Goal: Task Accomplishment & Management: Complete application form

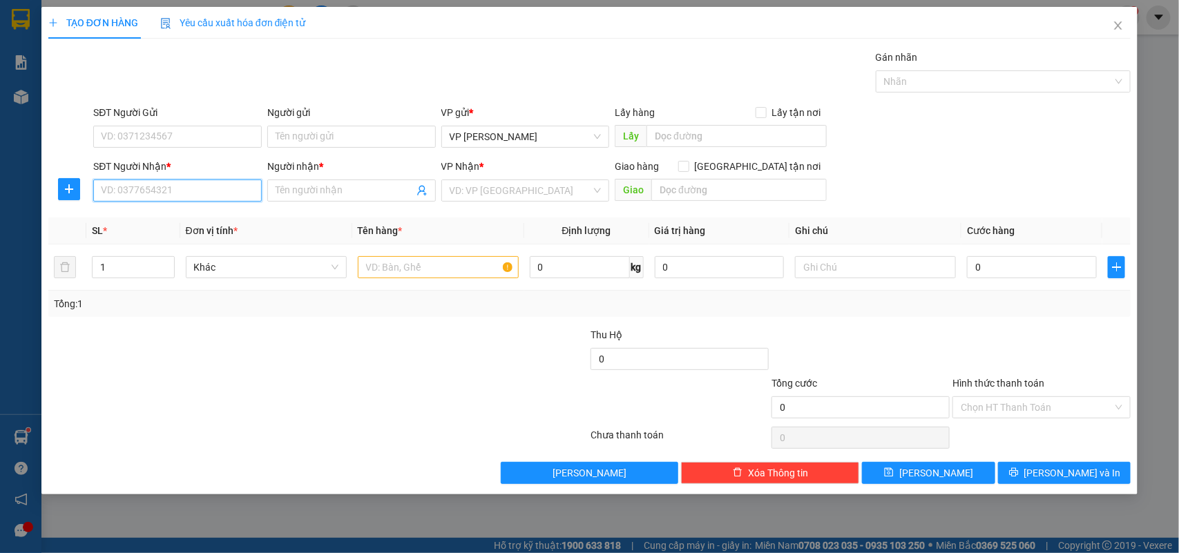
click at [162, 188] on input "SĐT Người Nhận *" at bounding box center [177, 191] width 169 height 22
type input "0845535266"
click at [160, 214] on div "0845535266 - TÍNH" at bounding box center [178, 218] width 152 height 15
type input "TÍNH"
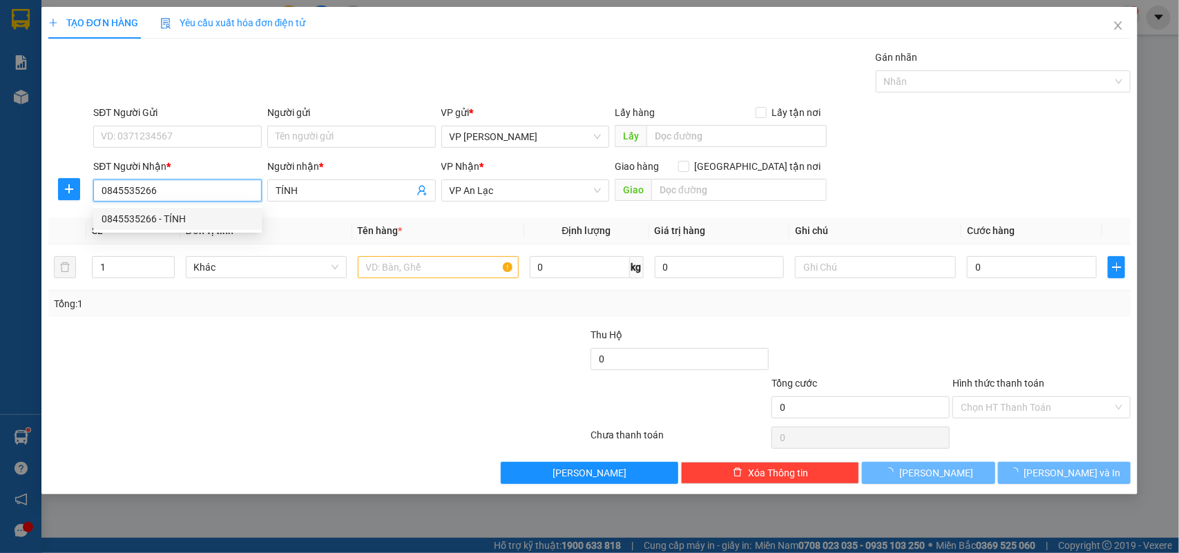
type input "50.000"
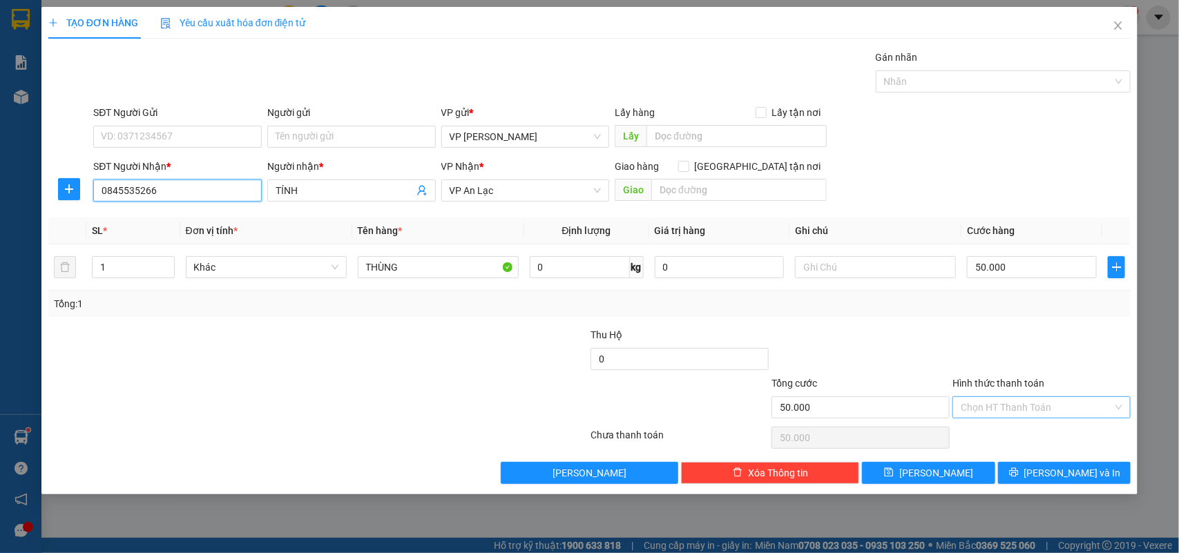
type input "0845535266"
click at [1064, 408] on input "Hình thức thanh toán" at bounding box center [1037, 407] width 152 height 21
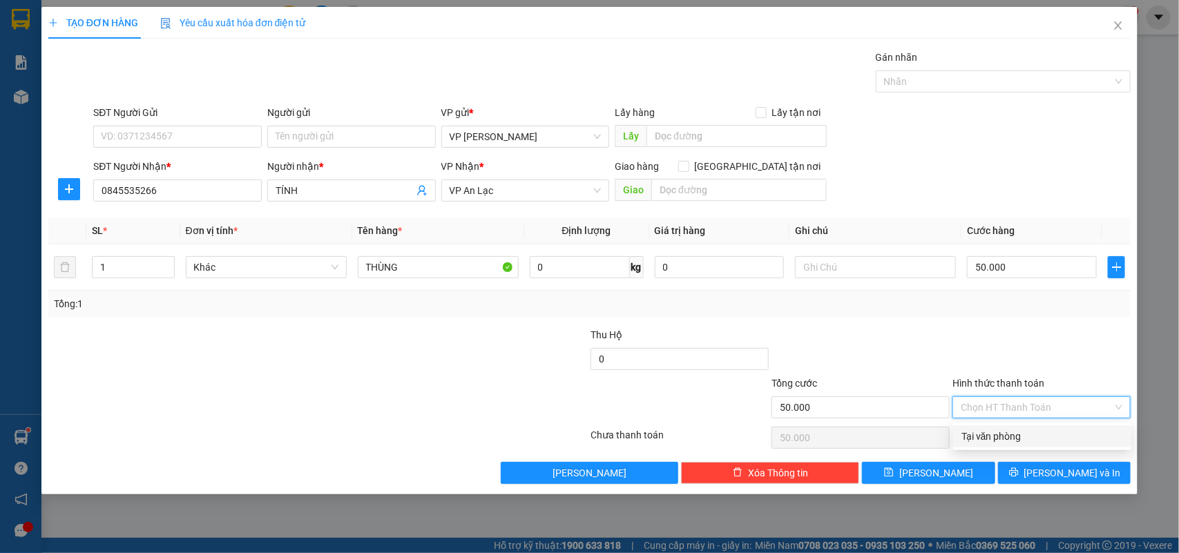
click at [869, 328] on div at bounding box center [860, 352] width 181 height 48
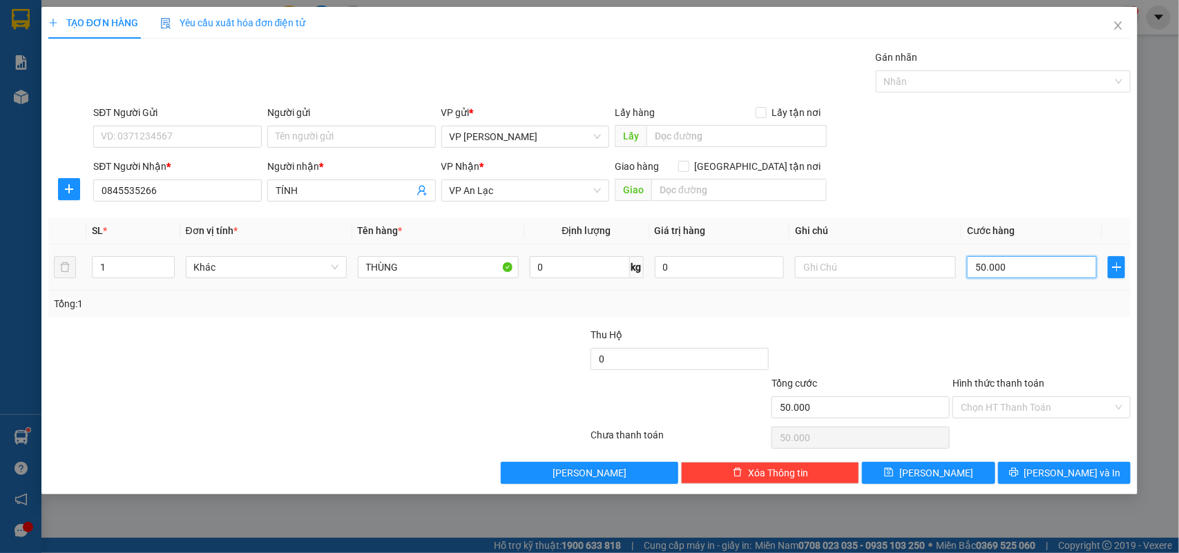
click at [1045, 270] on input "50.000" at bounding box center [1032, 267] width 130 height 22
click at [1026, 266] on input "50.000" at bounding box center [1032, 267] width 130 height 22
click at [1047, 415] on input "Hình thức thanh toán" at bounding box center [1037, 407] width 152 height 21
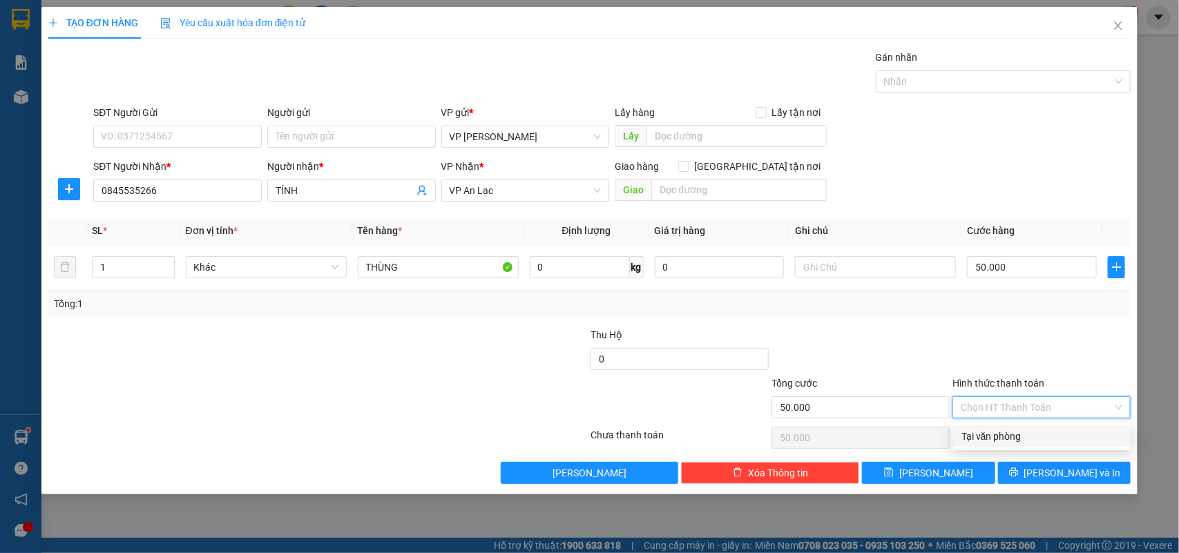
click at [1036, 436] on div "Tại văn phòng" at bounding box center [1043, 436] width 162 height 15
type input "0"
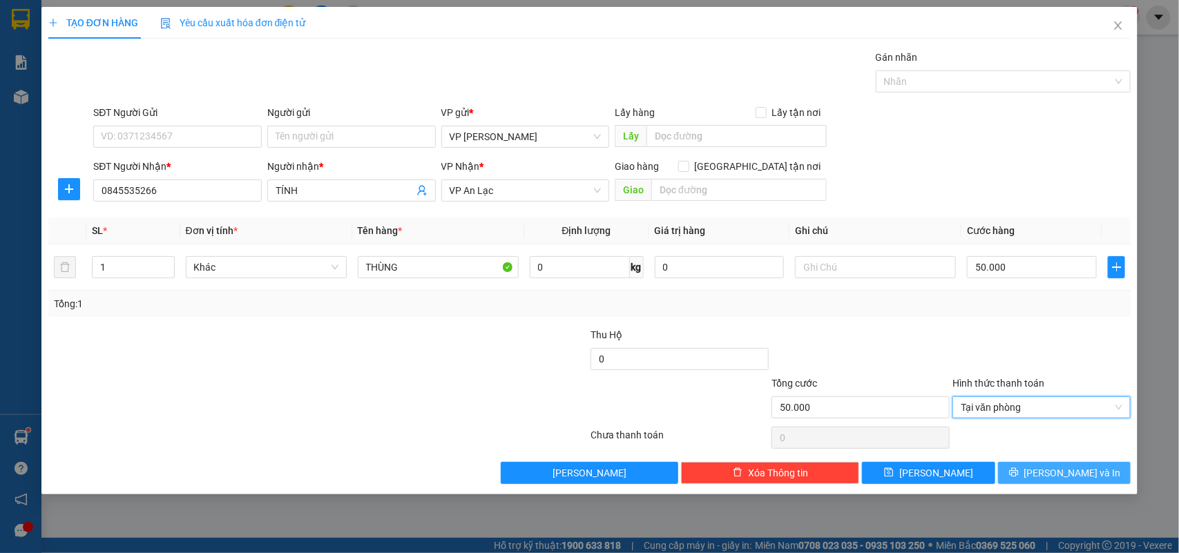
click at [1019, 479] on span "printer" at bounding box center [1014, 473] width 10 height 11
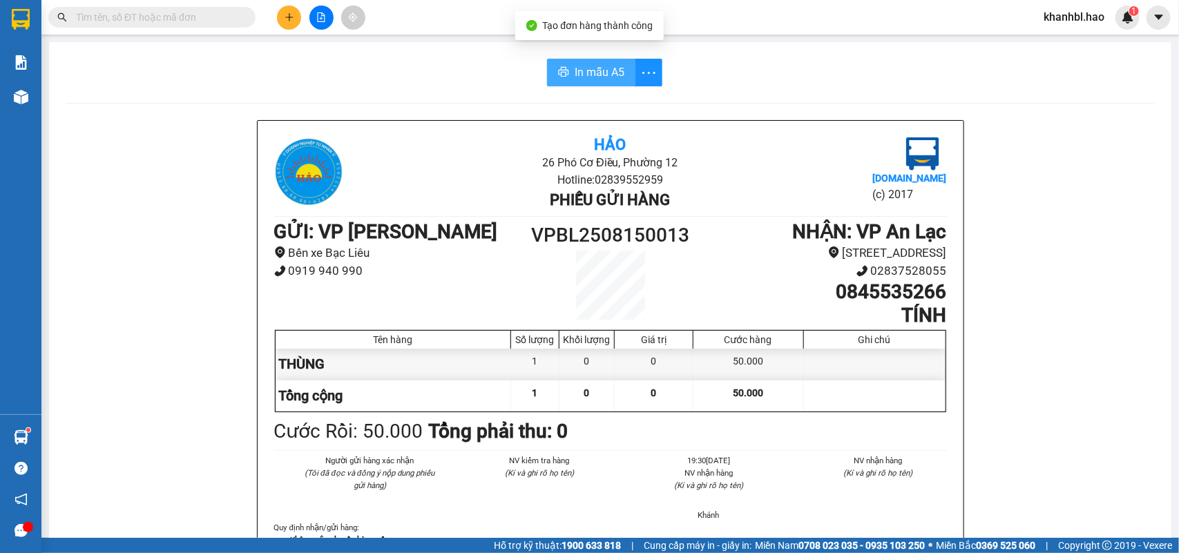
click at [598, 73] on span "In mẫu A5" at bounding box center [600, 72] width 50 height 17
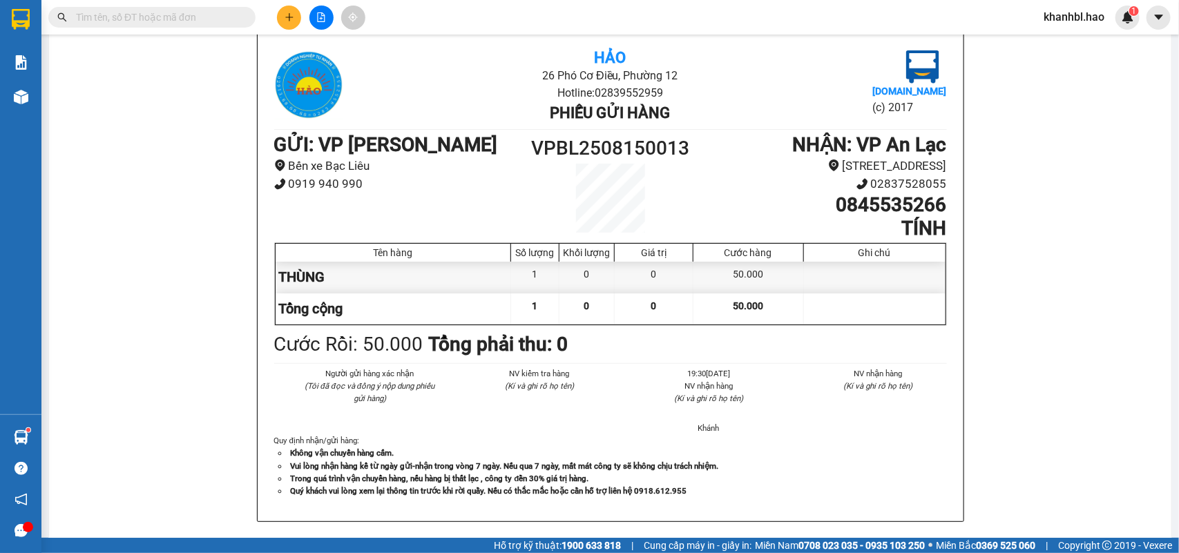
scroll to position [86, 0]
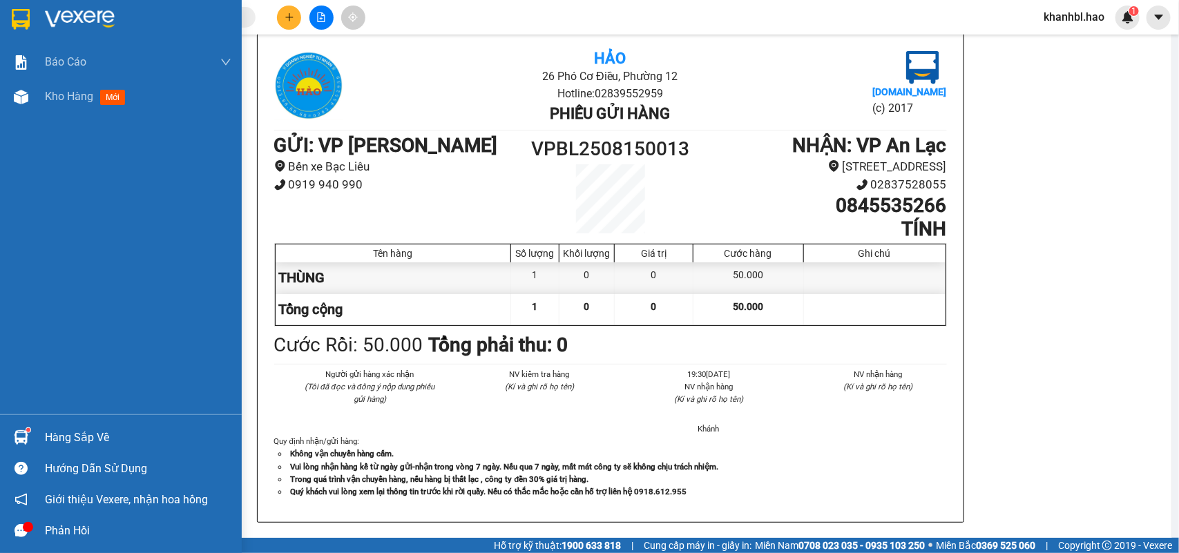
click at [21, 15] on img at bounding box center [21, 19] width 18 height 21
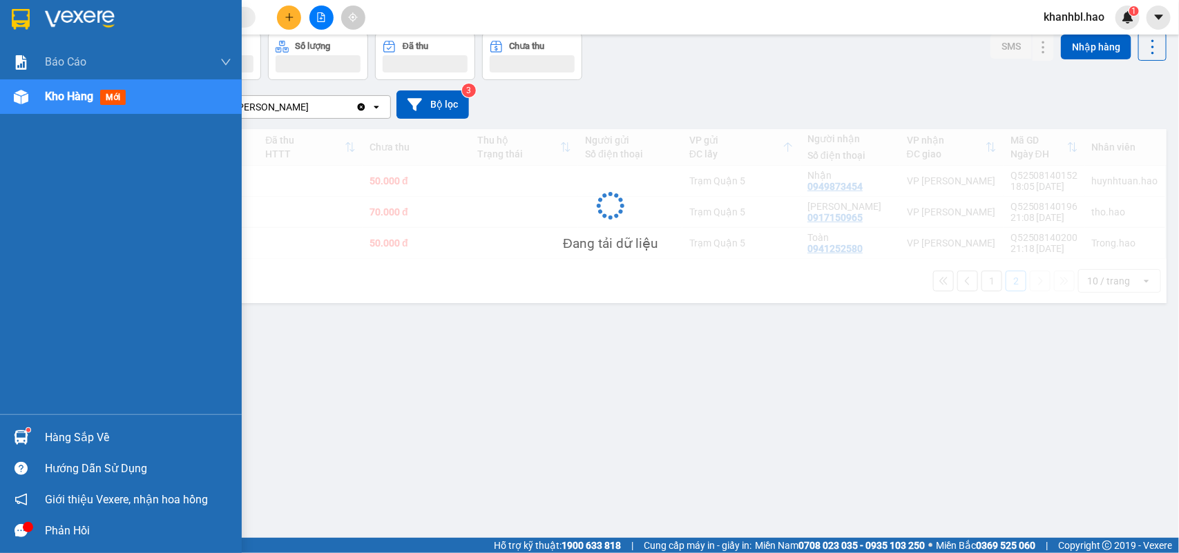
scroll to position [64, 0]
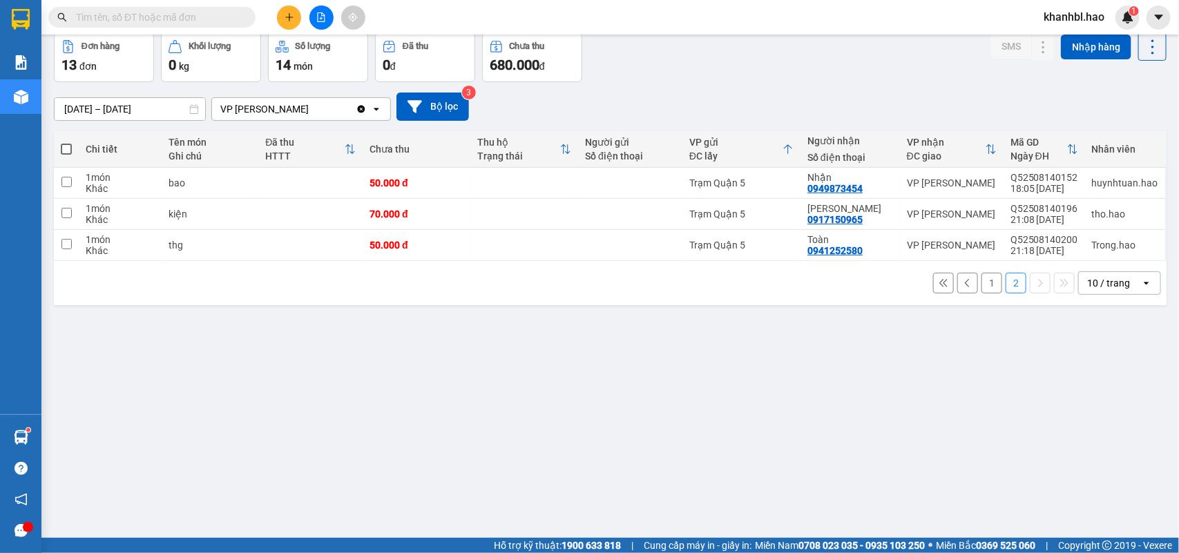
click at [982, 283] on button "1" at bounding box center [992, 283] width 21 height 21
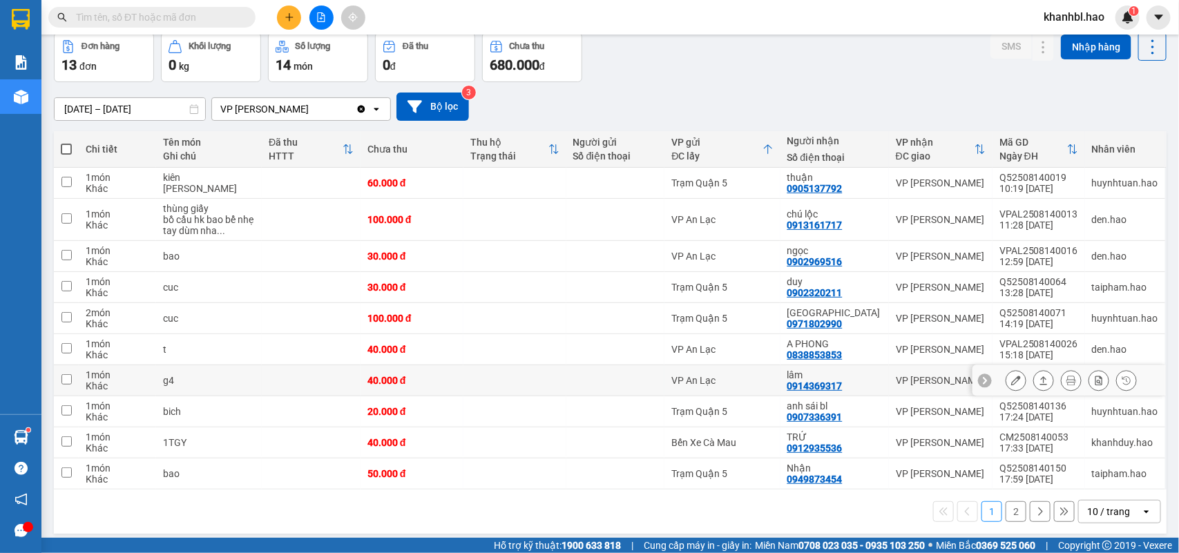
click at [1009, 381] on button at bounding box center [1016, 381] width 19 height 24
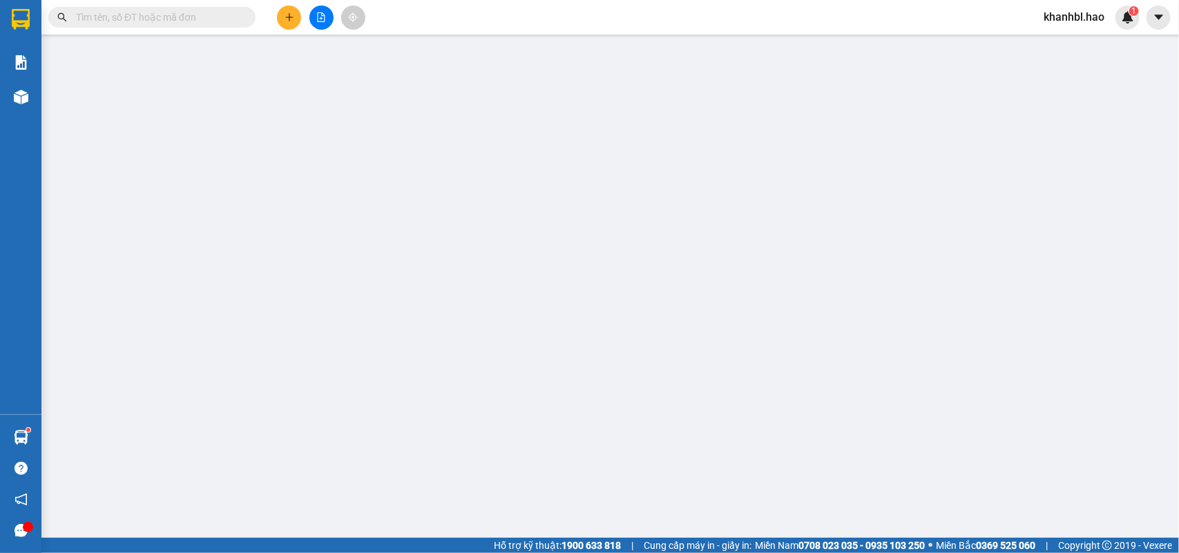
type input "0914369317"
type input "lâm"
type input "40.000"
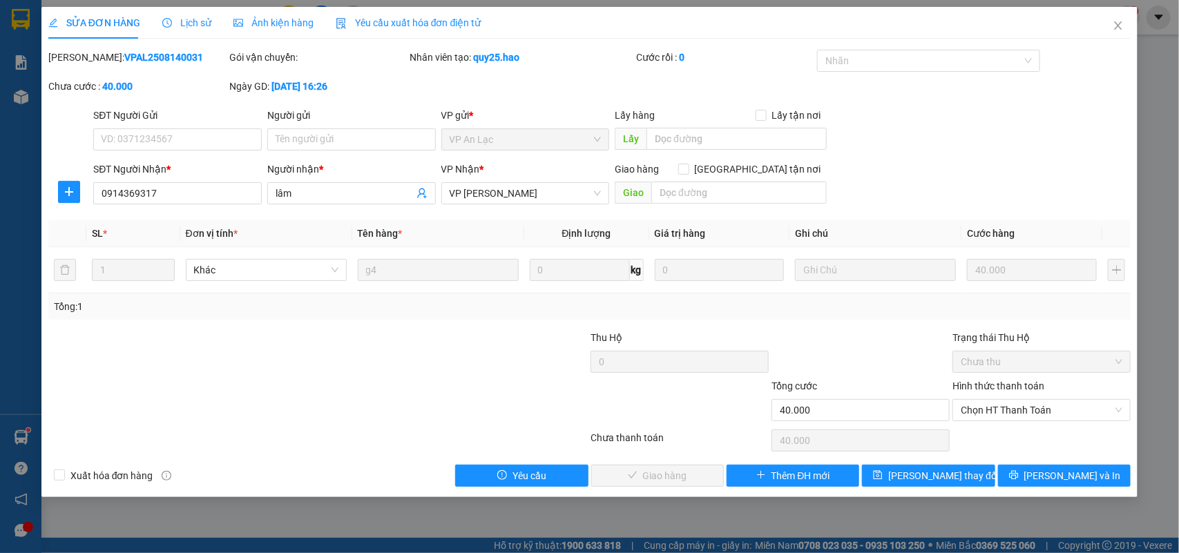
click at [1056, 388] on div "Hình thức thanh toán" at bounding box center [1042, 389] width 178 height 21
click at [1025, 412] on span "Chọn HT Thanh Toán" at bounding box center [1042, 410] width 162 height 21
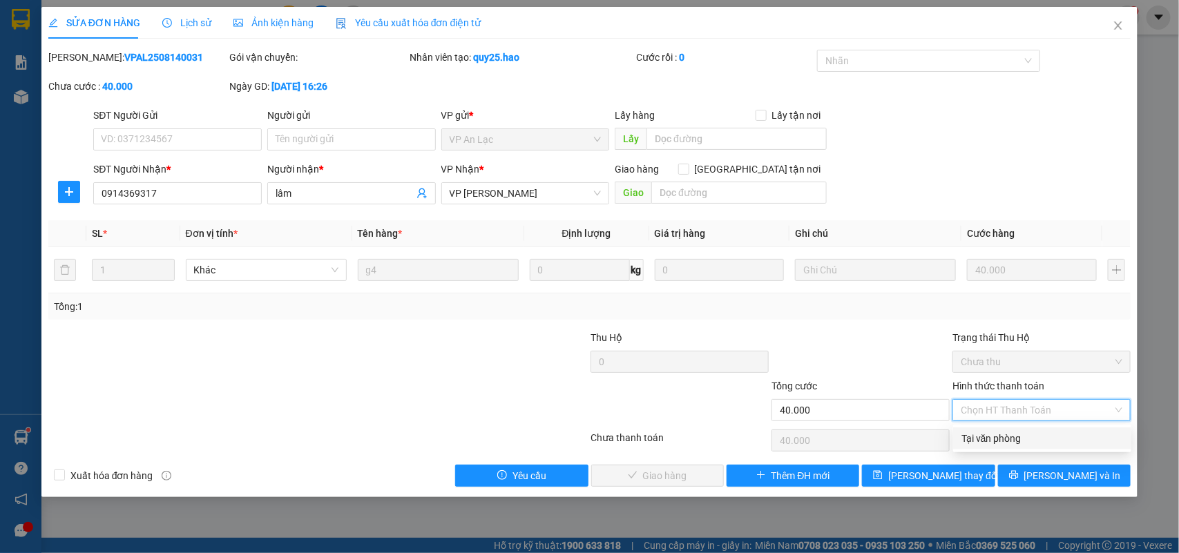
click at [1002, 439] on div "Tại văn phòng" at bounding box center [1043, 438] width 162 height 15
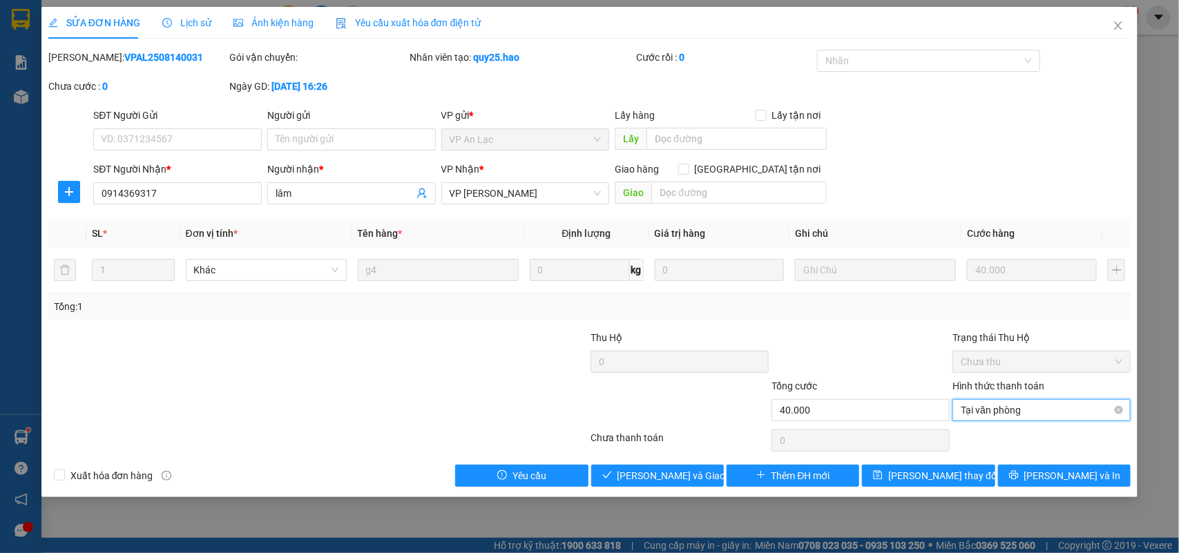
click at [1009, 410] on span "Tại văn phòng" at bounding box center [1042, 410] width 162 height 21
type input "40.000"
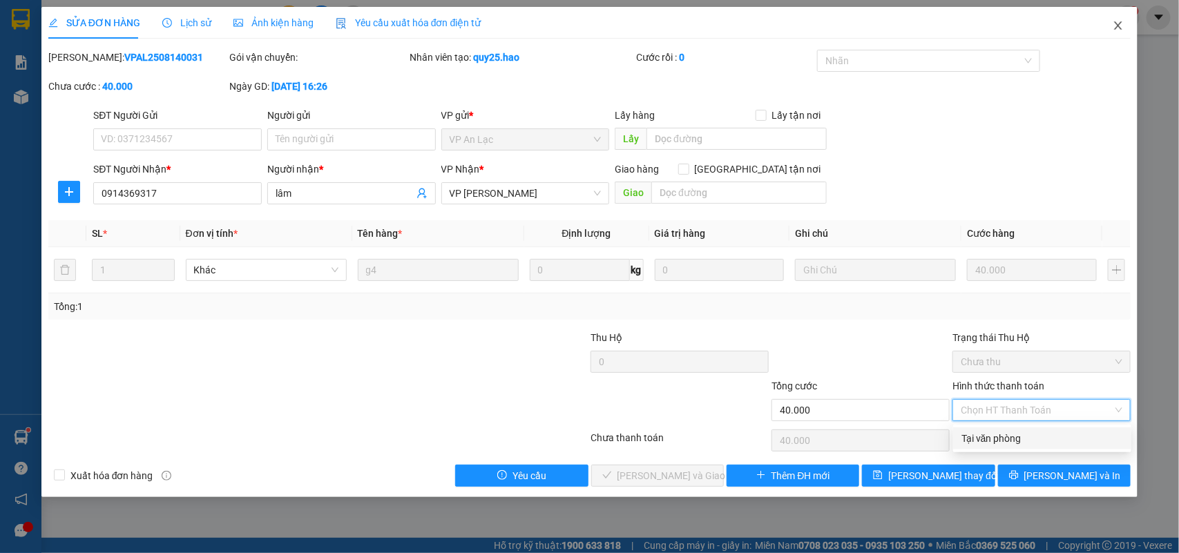
click at [1119, 28] on icon "close" at bounding box center [1118, 25] width 11 height 11
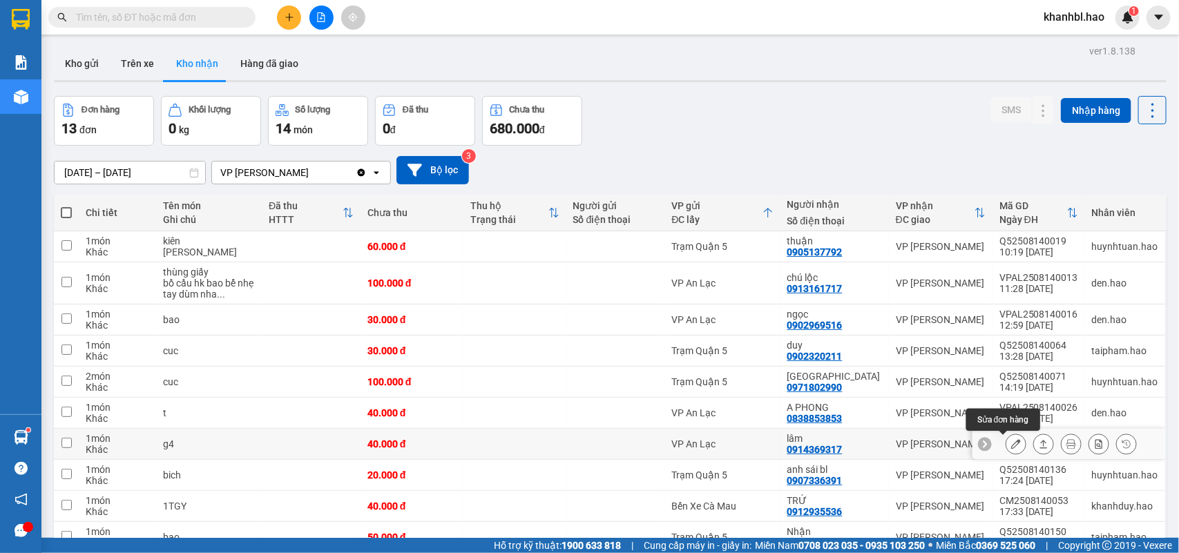
click at [1012, 443] on icon at bounding box center [1017, 444] width 10 height 10
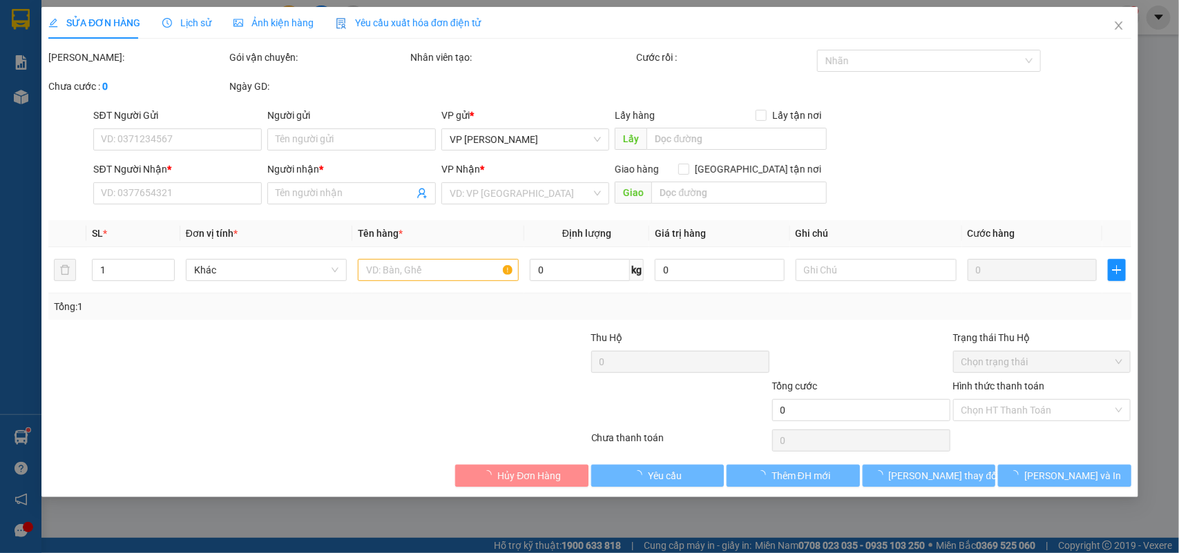
type input "0914369317"
type input "lâm"
type input "40.000"
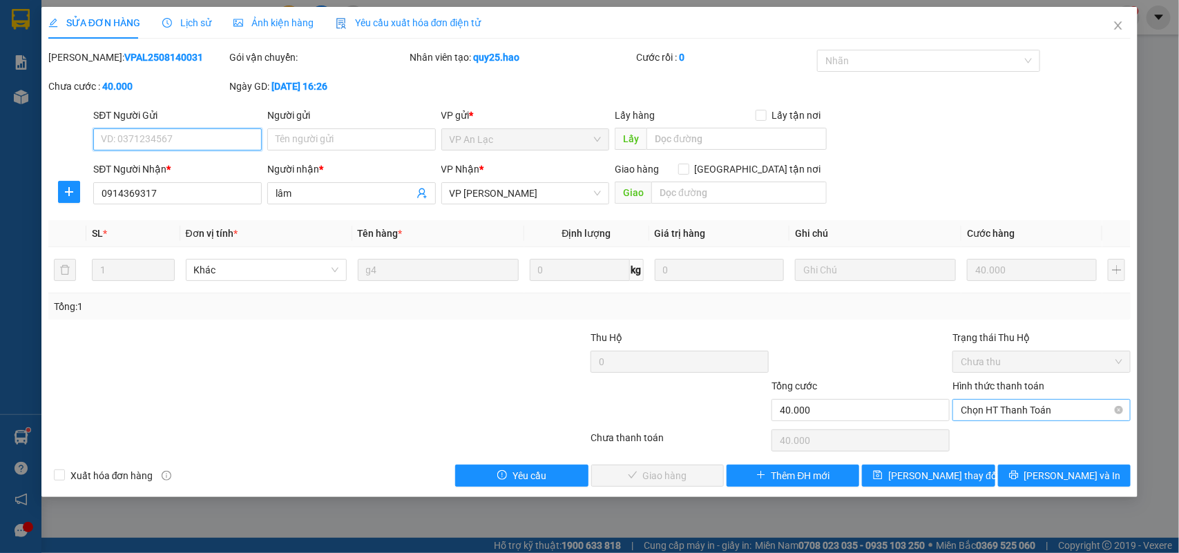
click at [1017, 408] on span "Chọn HT Thanh Toán" at bounding box center [1042, 410] width 162 height 21
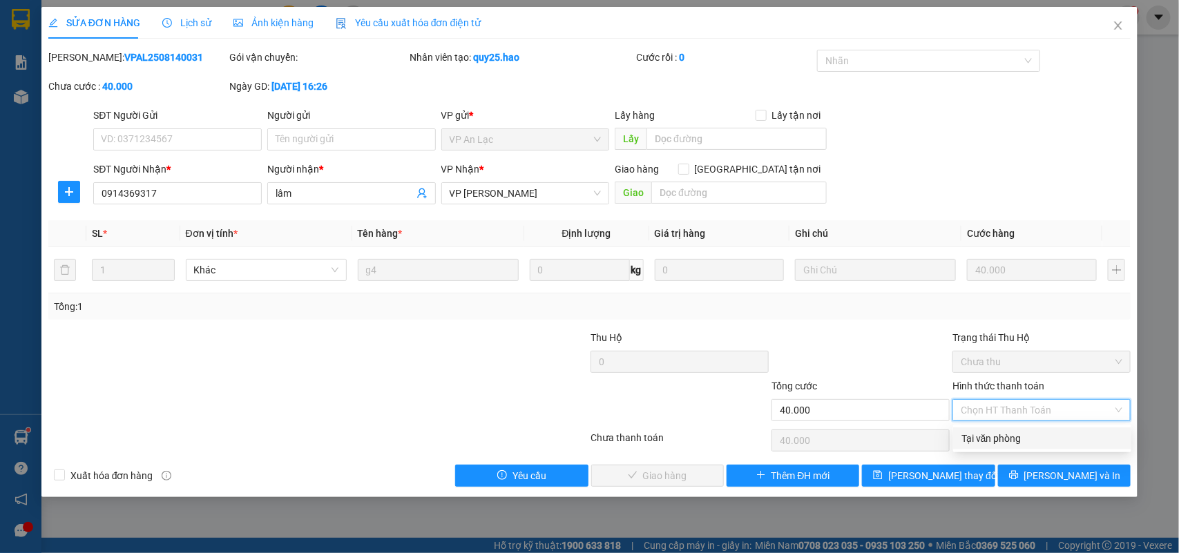
click at [1009, 440] on div "Tại văn phòng" at bounding box center [1043, 438] width 162 height 15
type input "0"
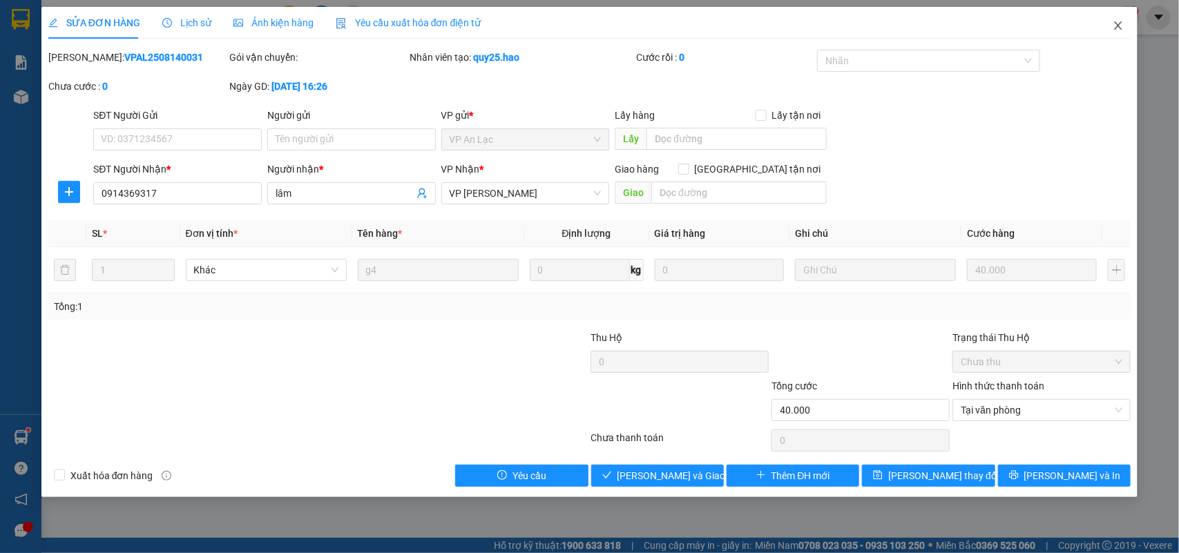
click at [1120, 26] on icon "close" at bounding box center [1118, 25] width 11 height 11
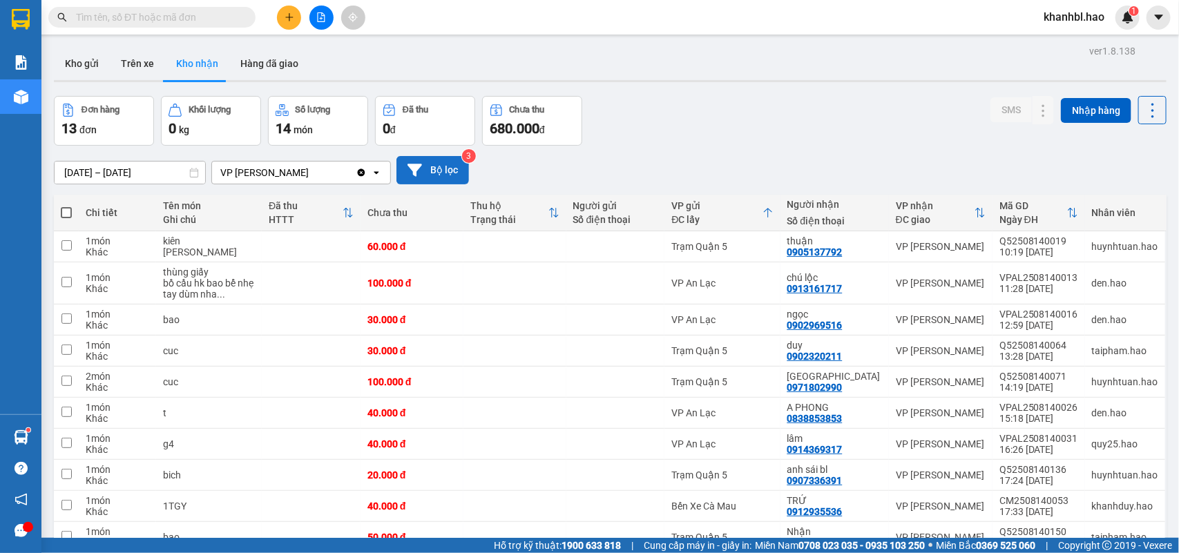
click at [434, 170] on button "Bộ lọc" at bounding box center [433, 170] width 73 height 28
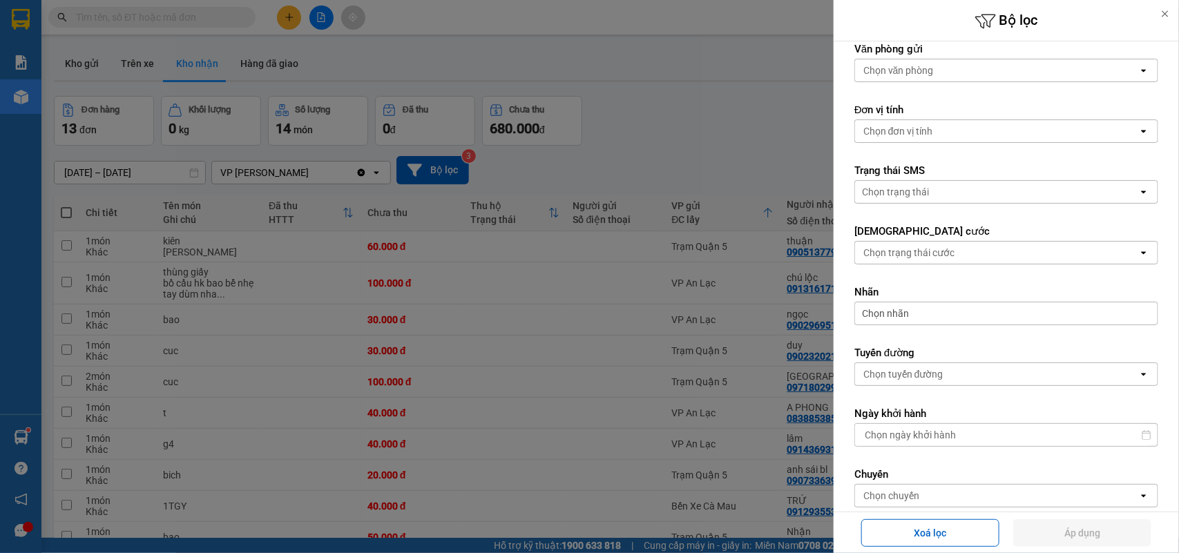
scroll to position [351, 0]
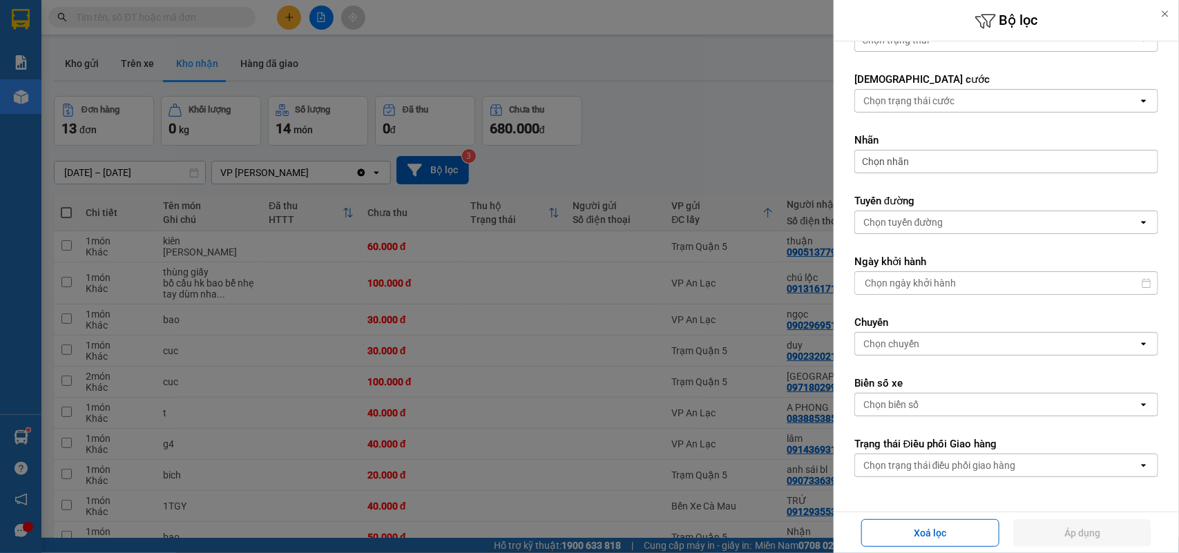
click at [579, 166] on div at bounding box center [589, 276] width 1179 height 553
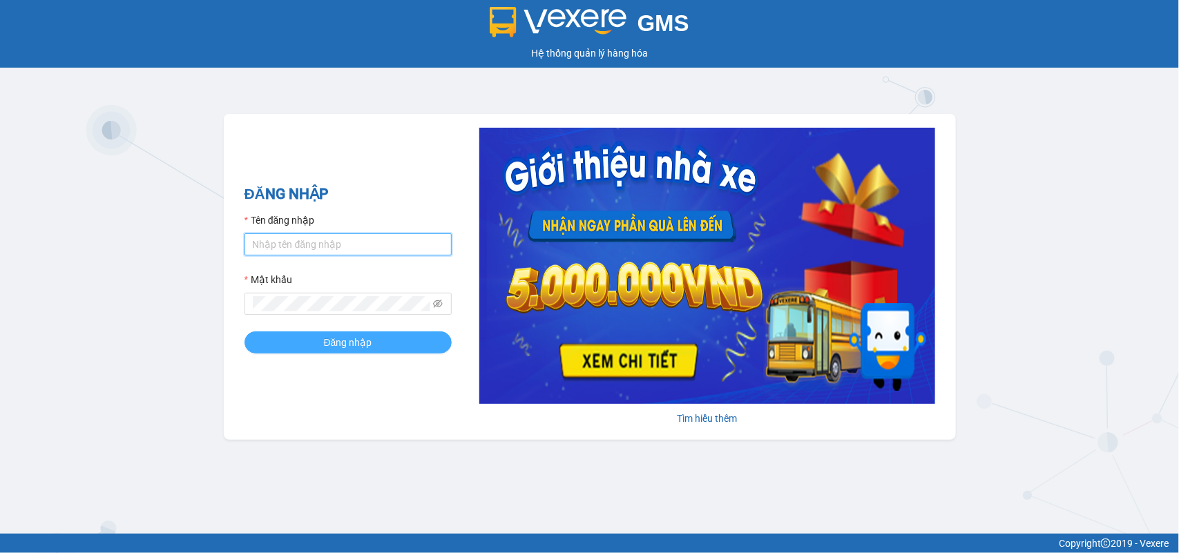
type input "khanhbl.hao"
click at [336, 342] on span "Đăng nhập" at bounding box center [348, 342] width 48 height 15
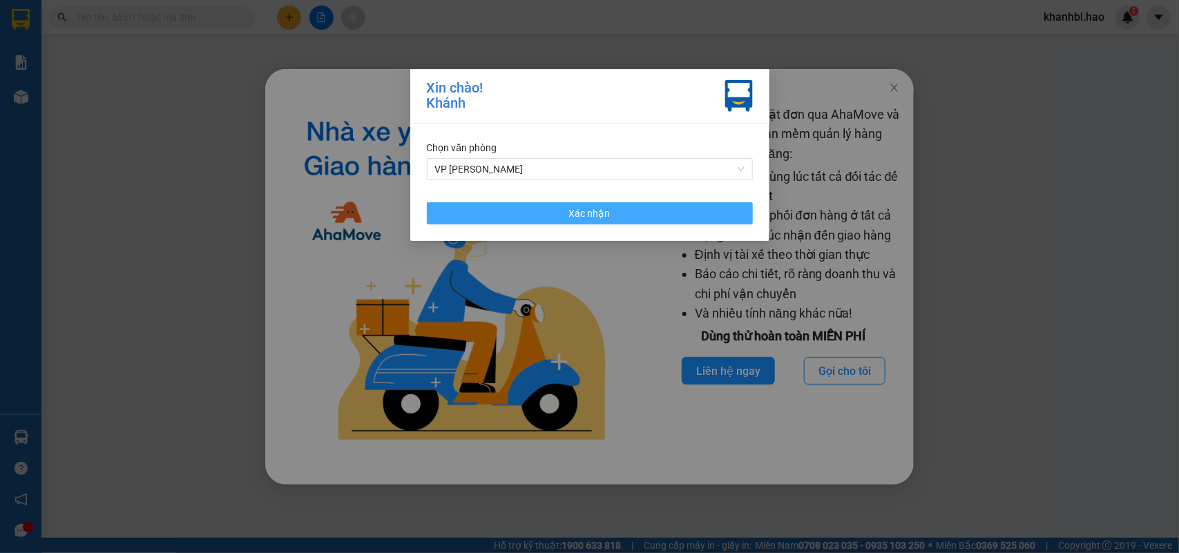
click at [531, 216] on button "Xác nhận" at bounding box center [590, 213] width 326 height 22
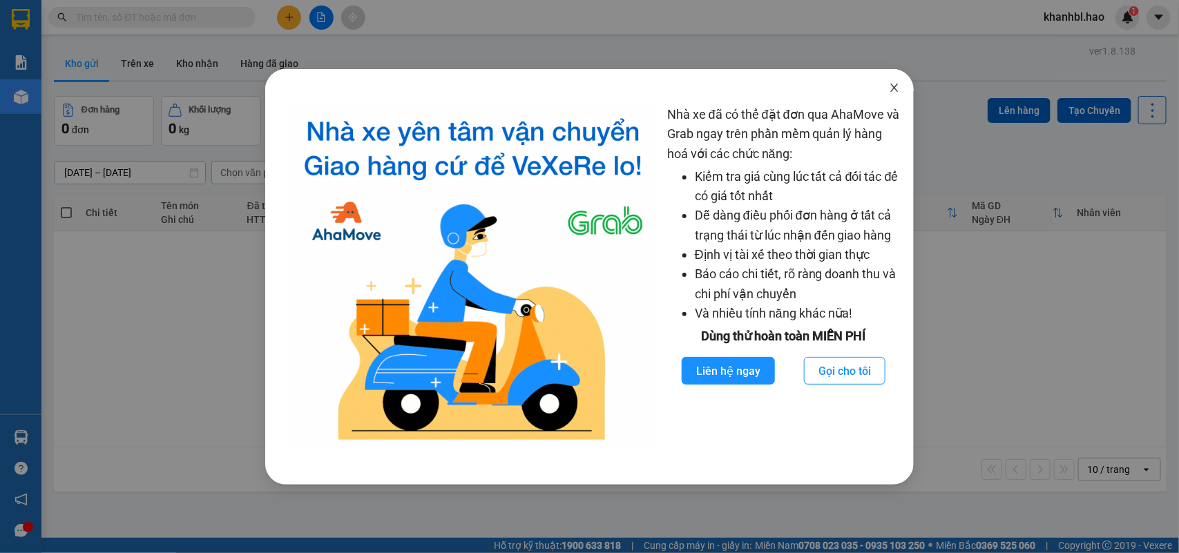
drag, startPoint x: 892, startPoint y: 91, endPoint x: 848, endPoint y: 88, distance: 44.3
click at [891, 91] on icon "close" at bounding box center [894, 87] width 11 height 11
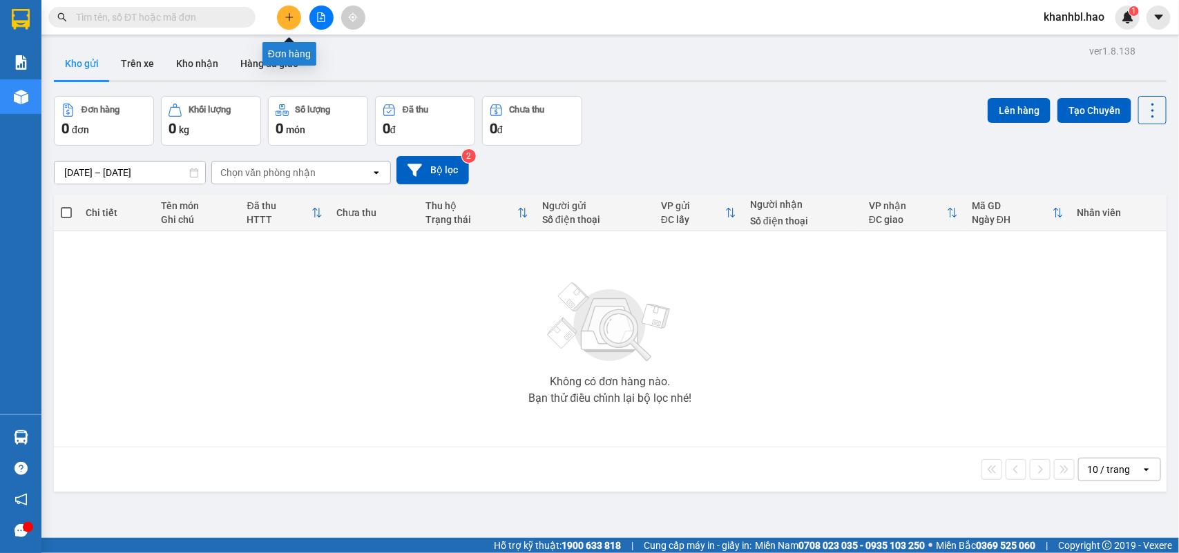
click at [285, 15] on icon "plus" at bounding box center [290, 17] width 10 height 10
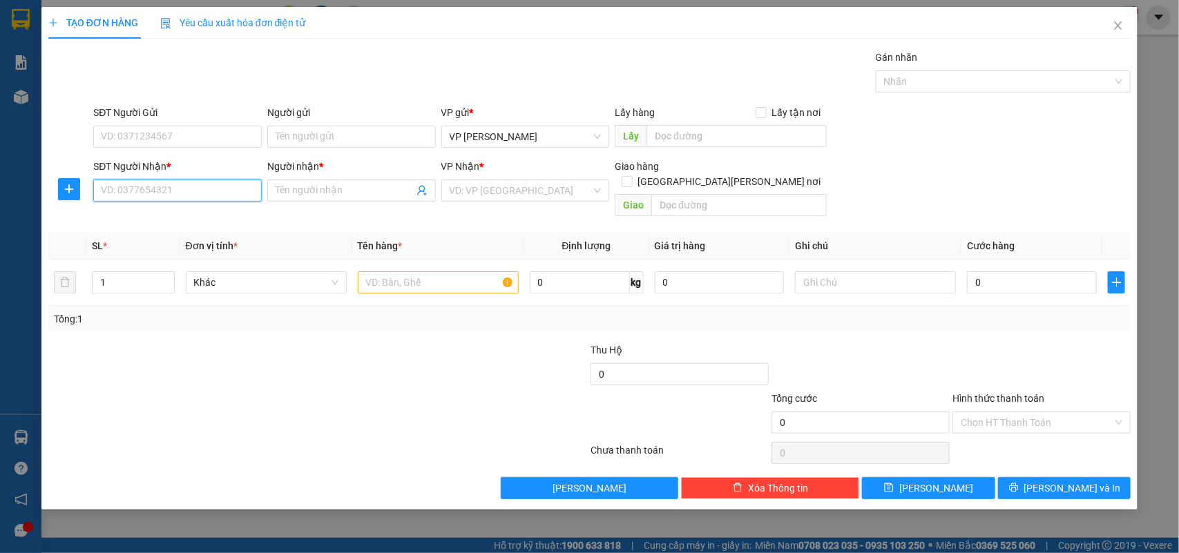
click at [191, 189] on input "SĐT Người Nhận *" at bounding box center [177, 191] width 169 height 22
type input "09452797266"
click at [326, 196] on input "Người nhận *" at bounding box center [345, 190] width 138 height 15
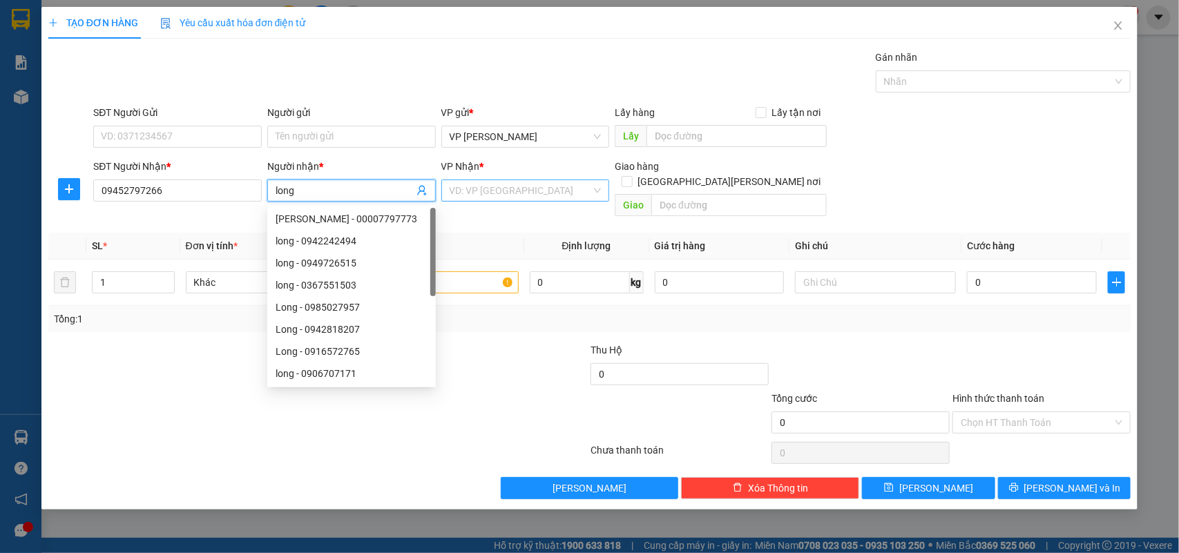
type input "long"
click at [526, 189] on input "search" at bounding box center [521, 190] width 142 height 21
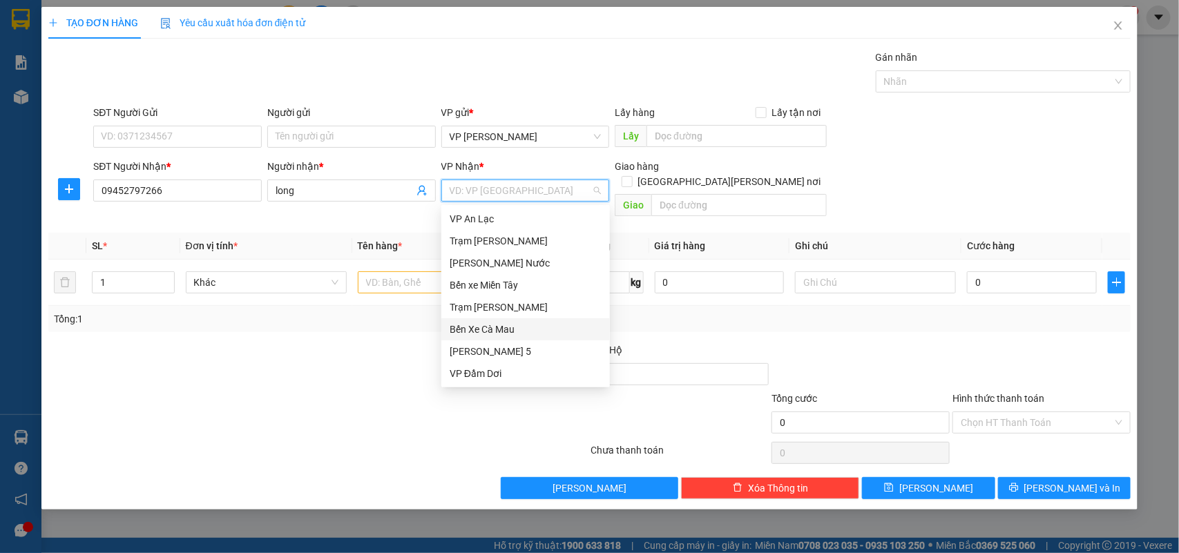
click at [518, 326] on div "Bến Xe Cà Mau" at bounding box center [526, 329] width 152 height 15
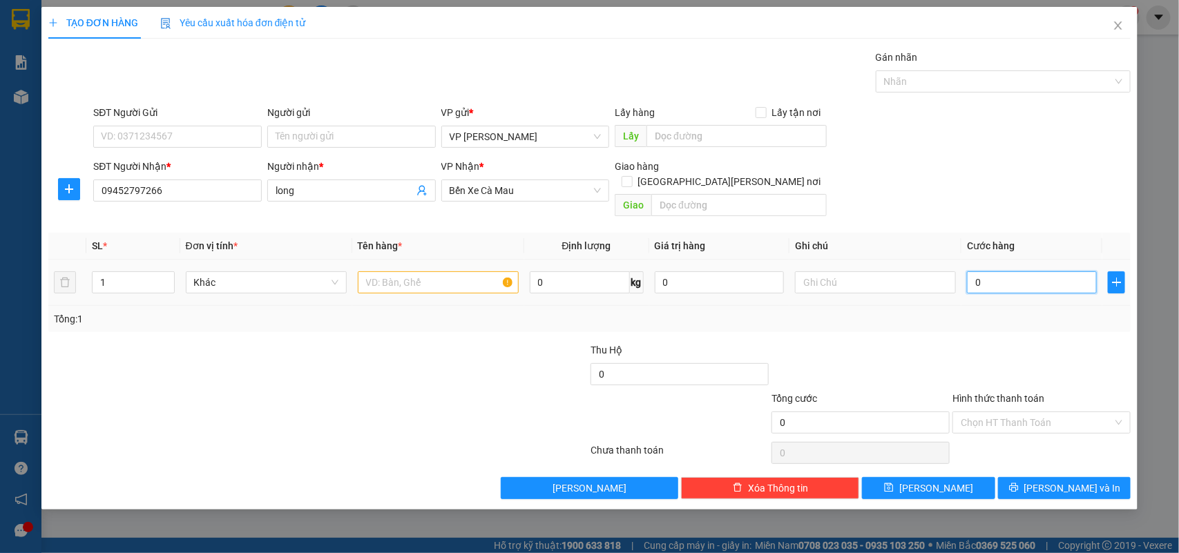
click at [990, 272] on input "0" at bounding box center [1032, 283] width 130 height 22
type input "003"
type input "3"
type input "0.030"
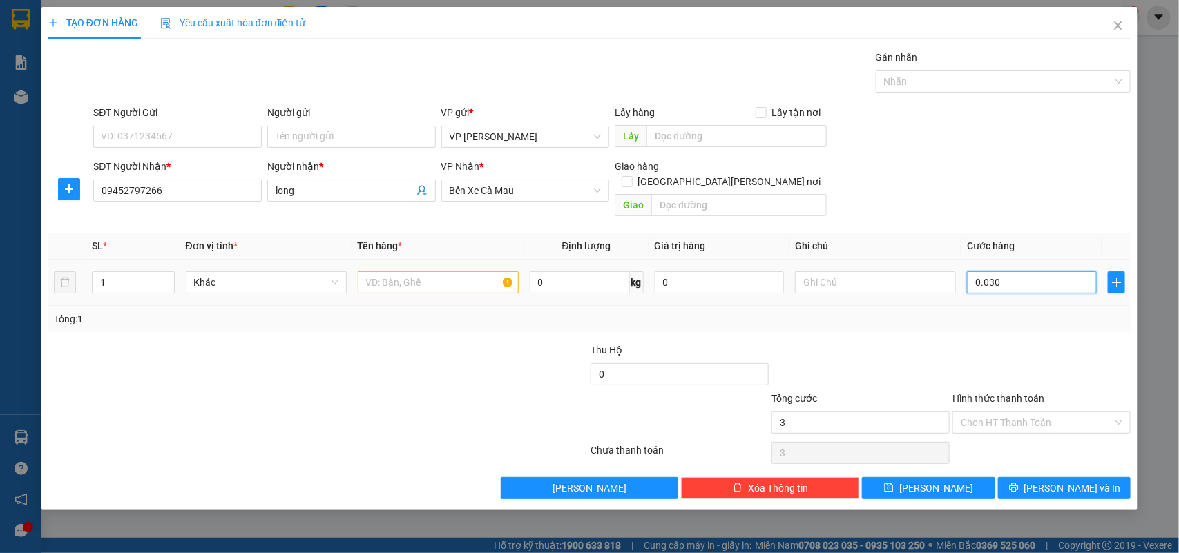
type input "30"
click at [924, 325] on div "Transit Pickup Surcharge Ids Transit Deliver Surcharge Ids Transit Deliver Surc…" at bounding box center [589, 275] width 1083 height 450
type input "30.000"
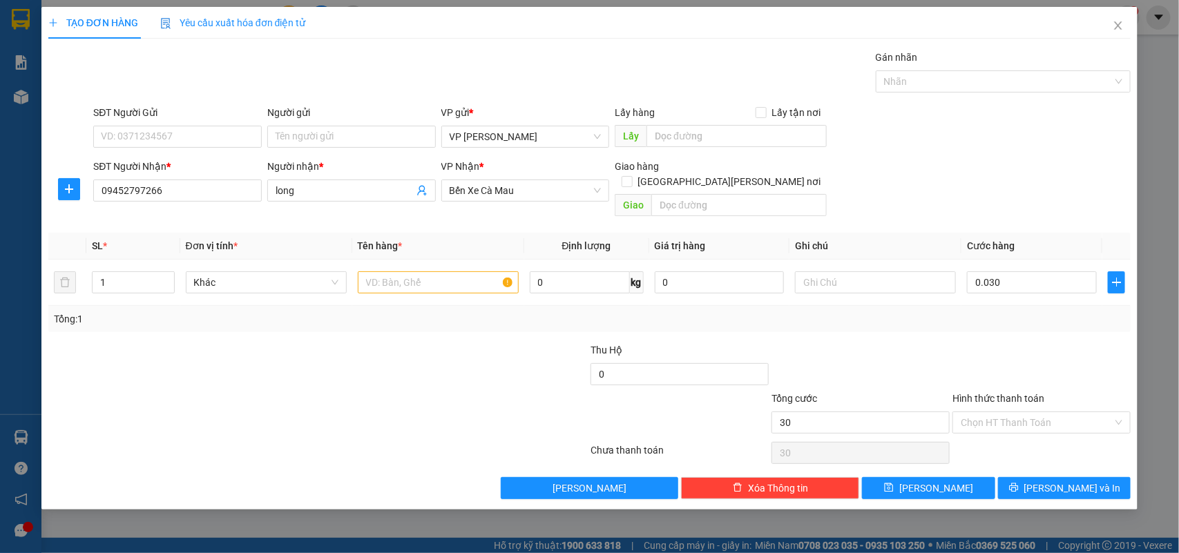
type input "30.000"
click at [390, 272] on input "text" at bounding box center [438, 283] width 161 height 22
type input "t"
type input "hộp đồ"
click at [1013, 412] on input "Hình thức thanh toán" at bounding box center [1037, 422] width 152 height 21
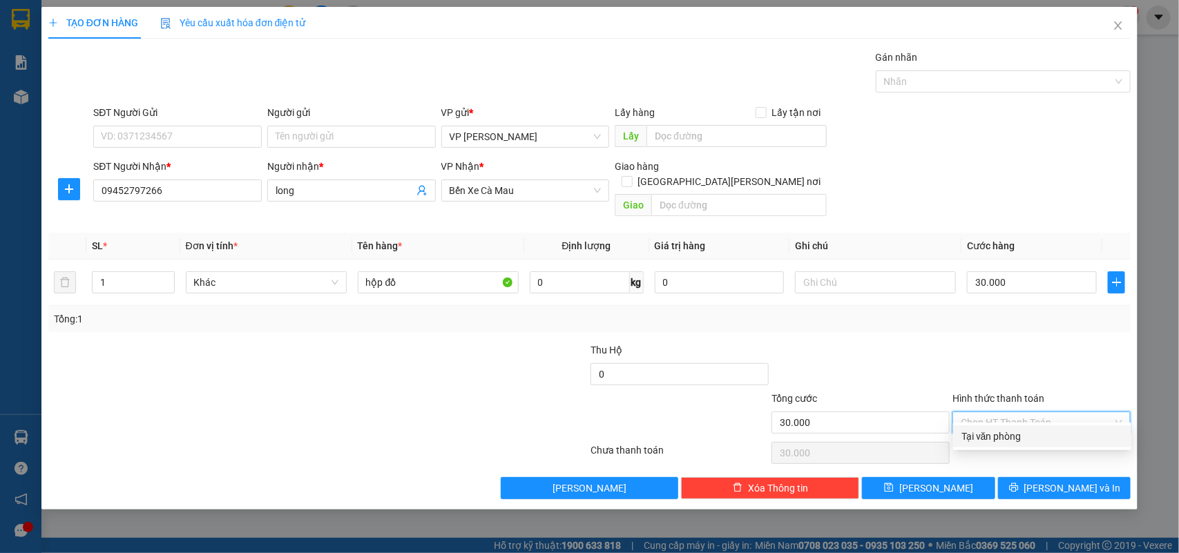
click at [1003, 433] on div "Tại văn phòng" at bounding box center [1043, 436] width 162 height 15
type input "0"
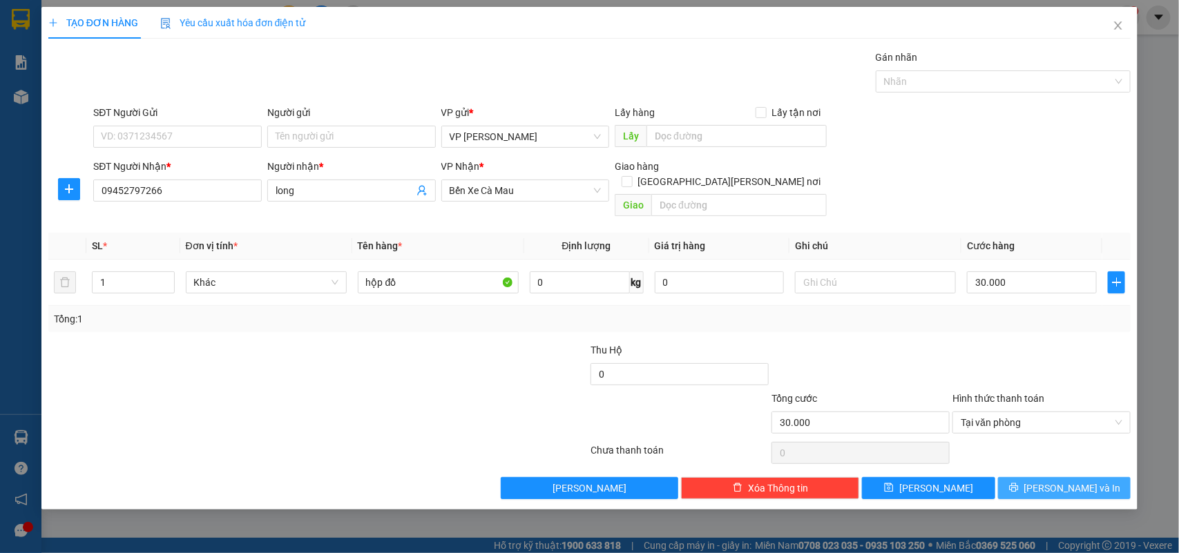
click at [1063, 481] on span "[PERSON_NAME] và In" at bounding box center [1073, 488] width 97 height 15
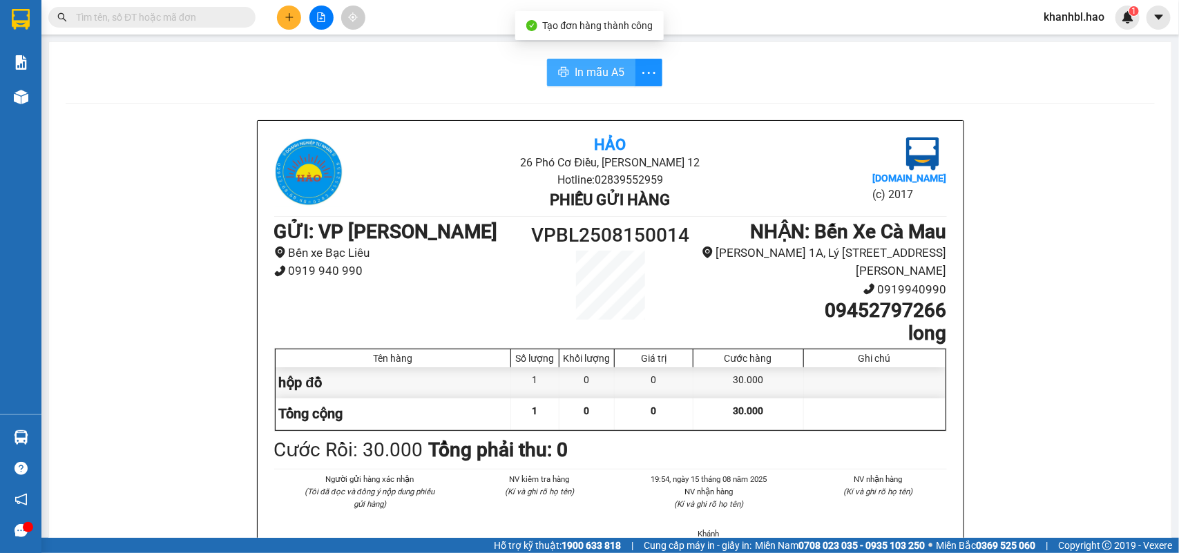
click at [584, 68] on span "In mẫu A5" at bounding box center [600, 72] width 50 height 17
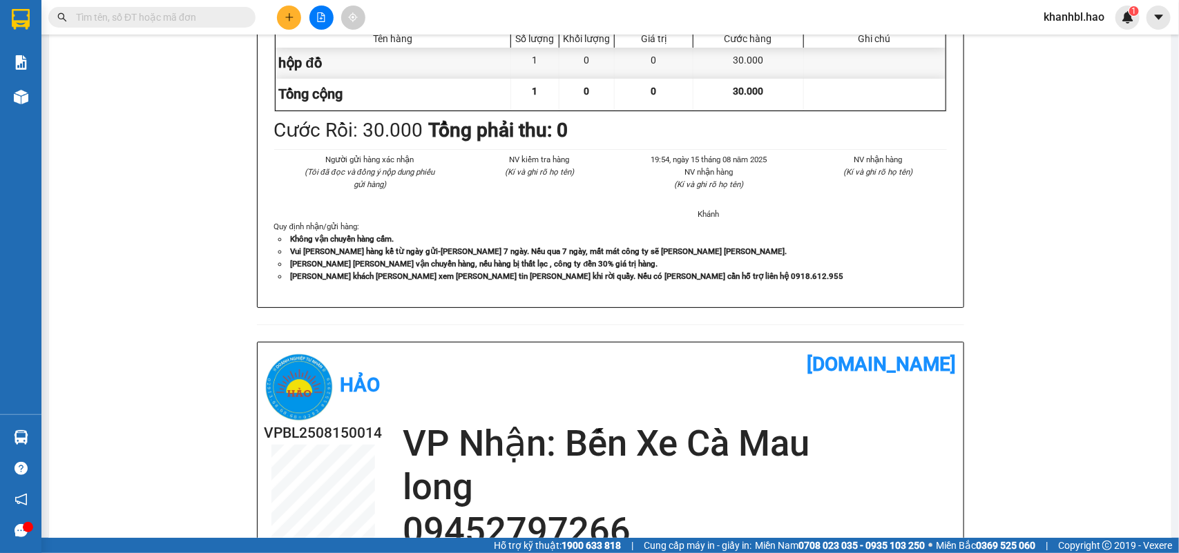
scroll to position [86, 0]
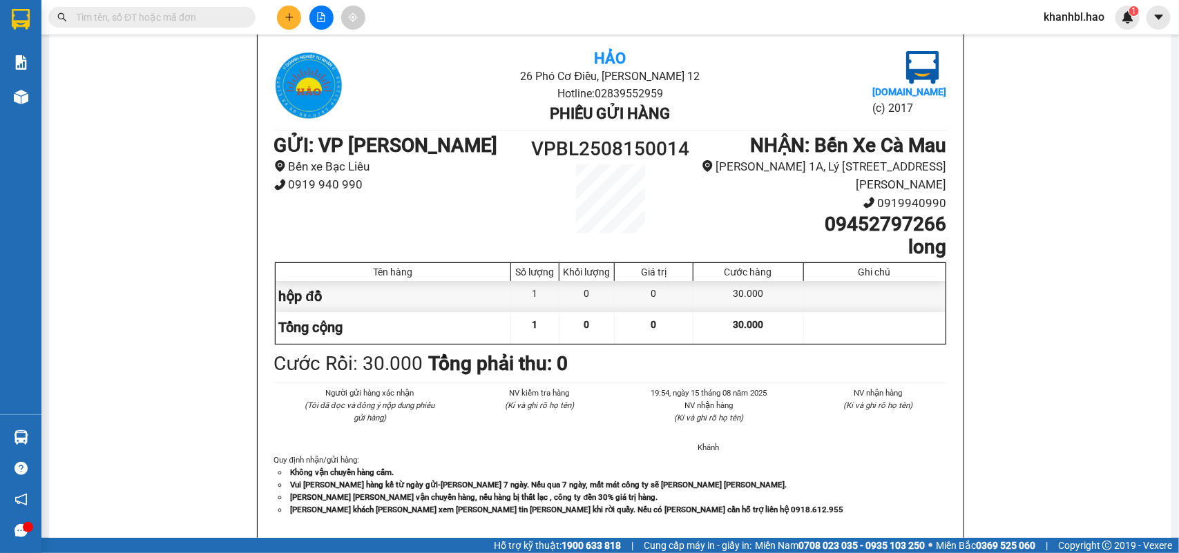
click at [287, 6] on button at bounding box center [289, 18] width 24 height 24
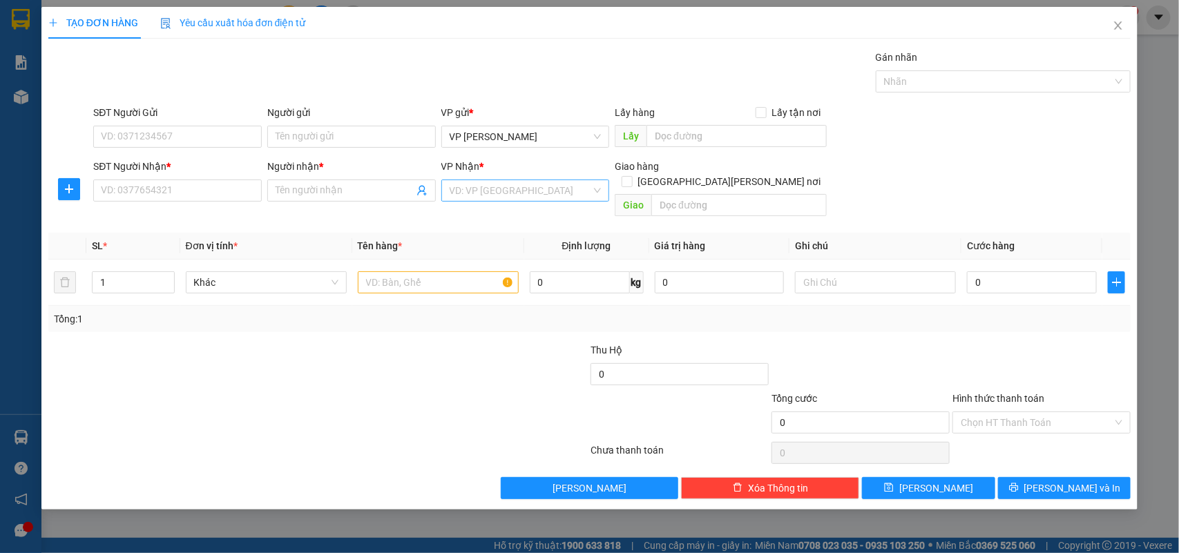
click at [543, 190] on input "search" at bounding box center [521, 190] width 142 height 21
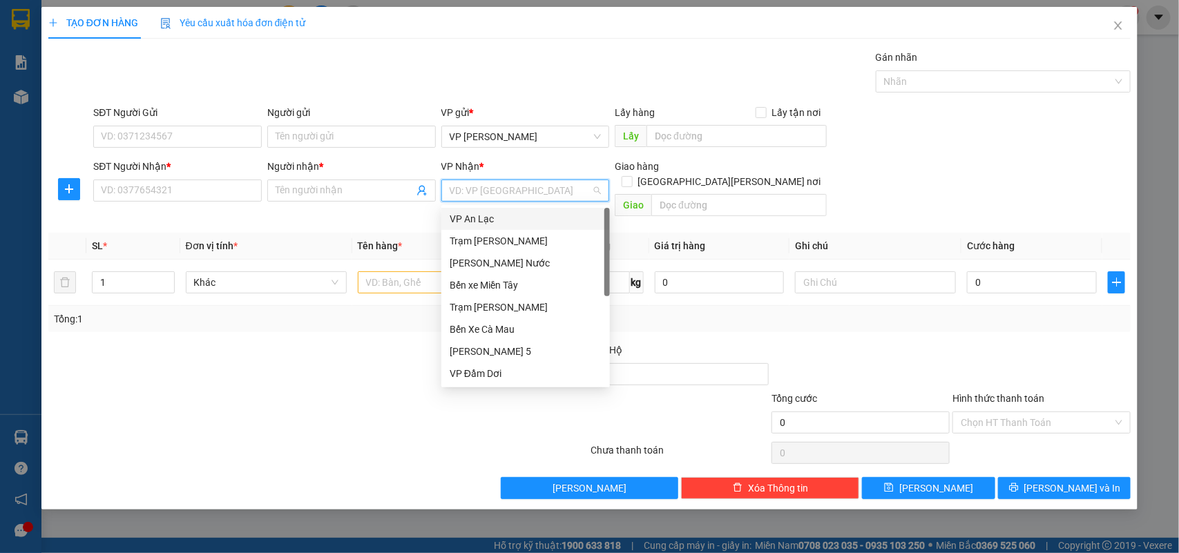
click at [524, 185] on input "search" at bounding box center [521, 190] width 142 height 21
click at [526, 199] on input "search" at bounding box center [521, 190] width 142 height 21
